Goal: Task Accomplishment & Management: Complete application form

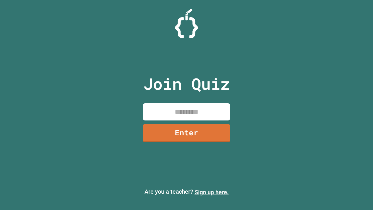
click at [212, 192] on link "Sign up here." at bounding box center [212, 192] width 34 height 7
